Goal: Navigation & Orientation: Find specific page/section

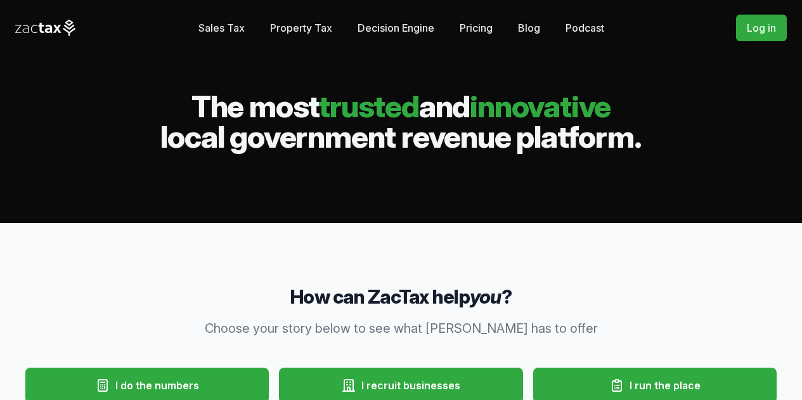
click at [237, 26] on link "Sales Tax" at bounding box center [222, 27] width 46 height 25
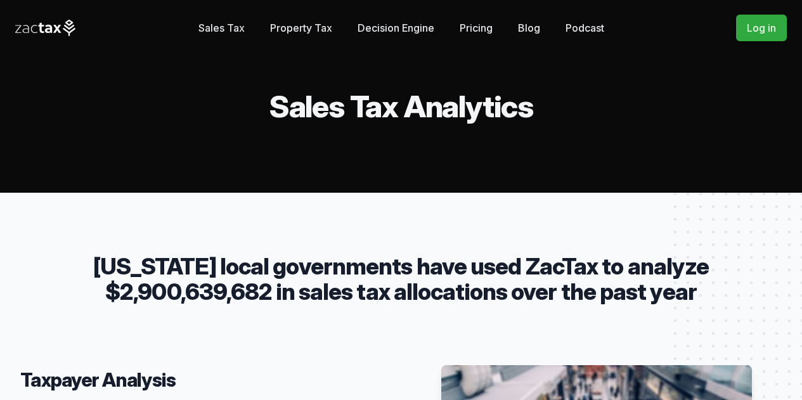
click at [485, 32] on link "Pricing" at bounding box center [476, 27] width 33 height 25
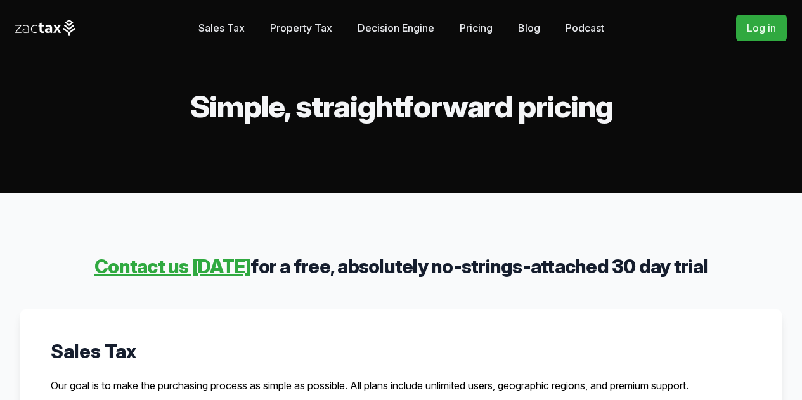
click at [215, 23] on link "Sales Tax" at bounding box center [222, 27] width 46 height 25
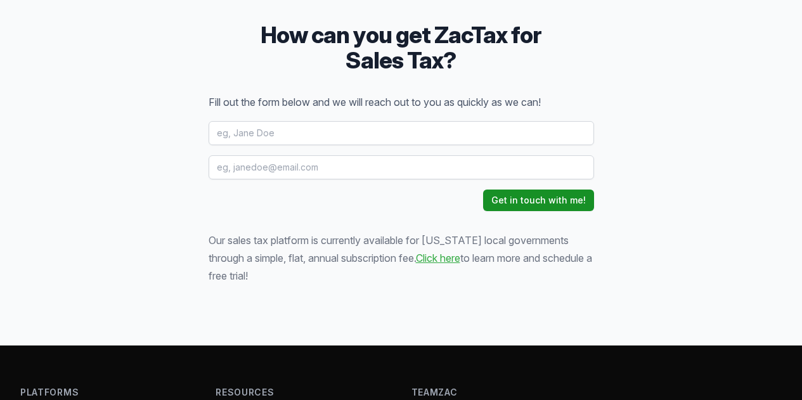
scroll to position [2027, 0]
